Goal: Register for event/course

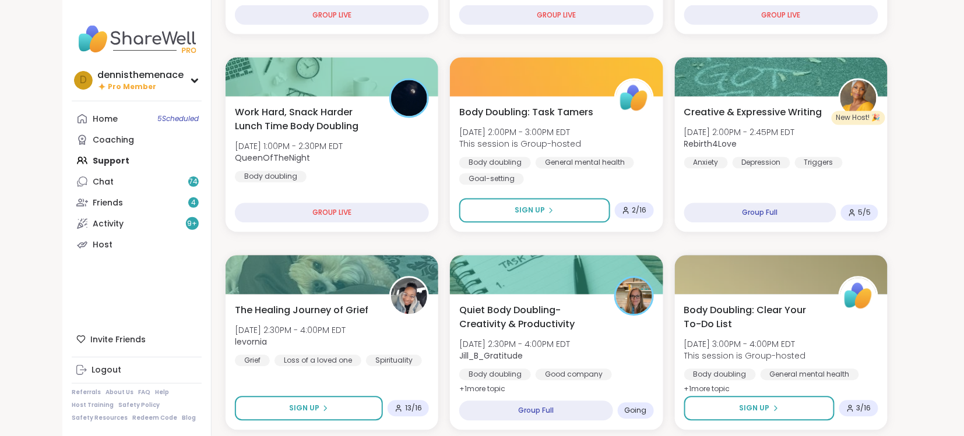
scroll to position [716, 0]
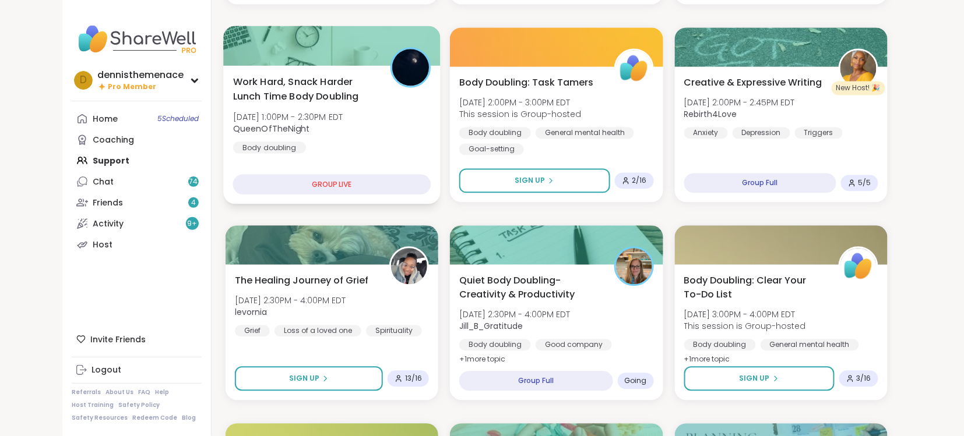
click at [332, 89] on span "Work Hard, Snack Harder Lunch Time Body Doubling" at bounding box center [305, 89] width 144 height 29
click at [337, 188] on div "GROUP LIVE" at bounding box center [332, 185] width 198 height 20
click at [338, 121] on span "[DATE] 1:00PM - 2:30PM EDT" at bounding box center [288, 117] width 110 height 12
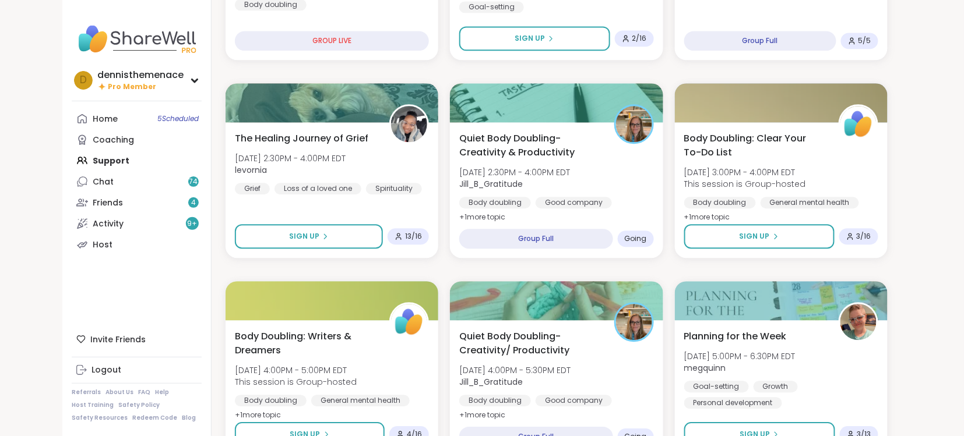
scroll to position [933, 0]
